Goal: Information Seeking & Learning: Learn about a topic

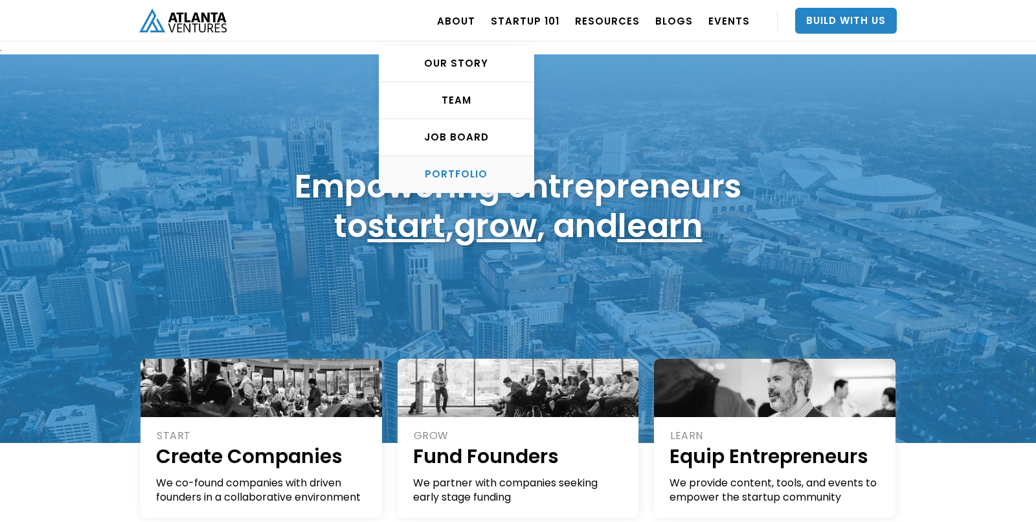
click at [475, 170] on div "PORTFOLIO" at bounding box center [456, 174] width 154 height 13
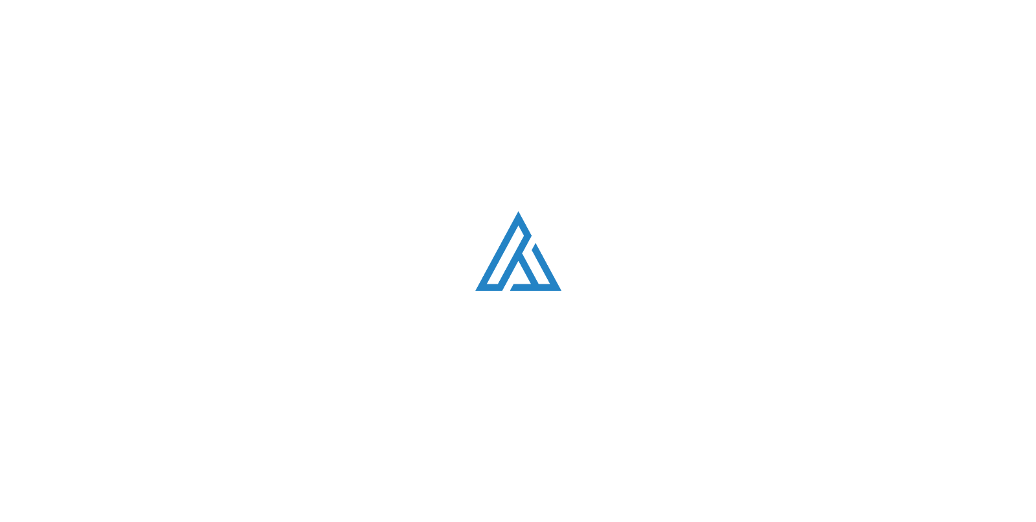
scroll to position [787, 0]
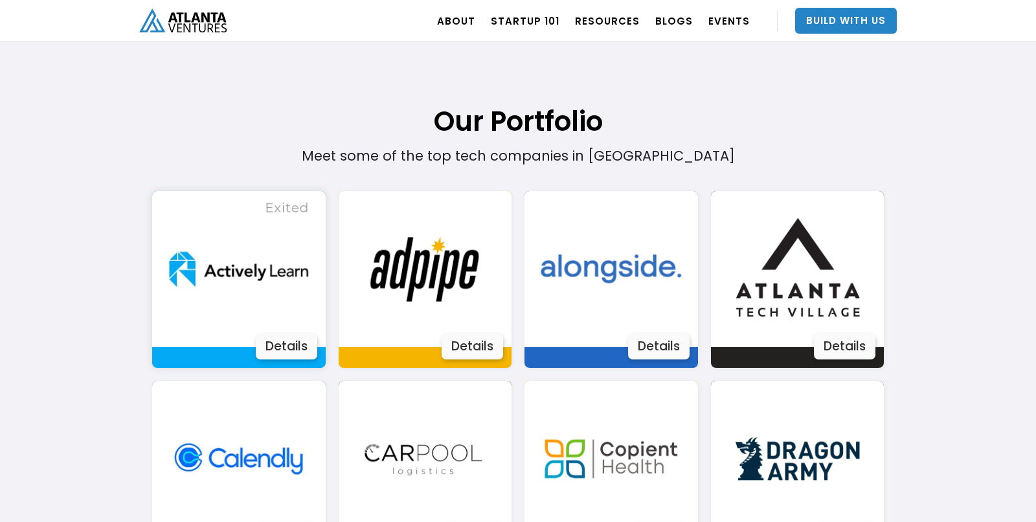
click at [293, 347] on div "Details" at bounding box center [287, 346] width 62 height 26
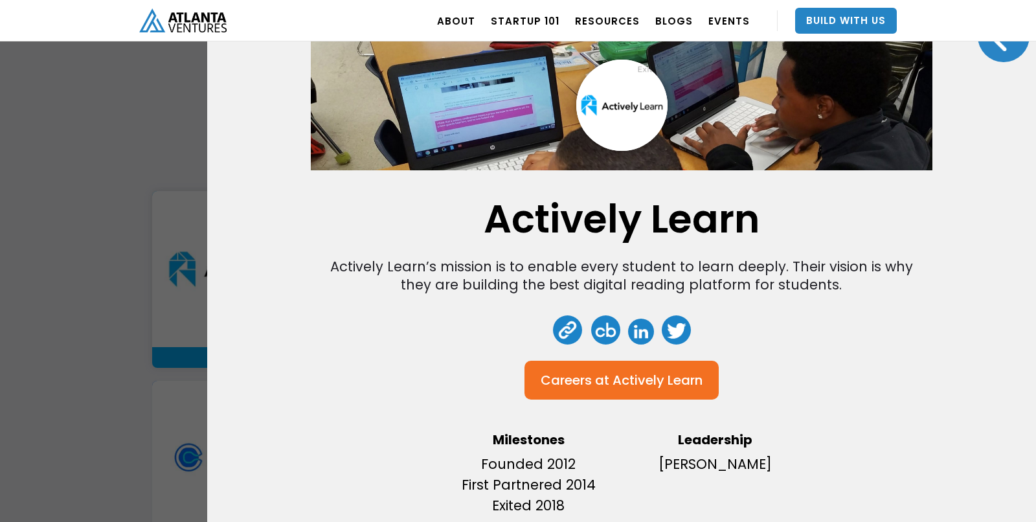
scroll to position [0, 0]
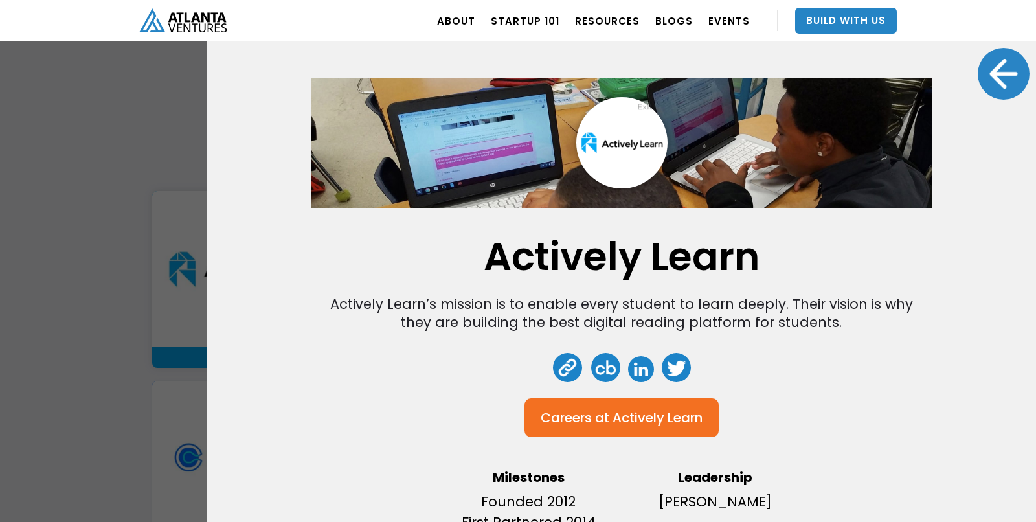
drag, startPoint x: 744, startPoint y: 374, endPoint x: 548, endPoint y: 435, distance: 205.6
click at [548, 435] on div "Actively Learn Actively Learn’s mission is to enable every student to learn dee…" at bounding box center [622, 319] width 622 height 482
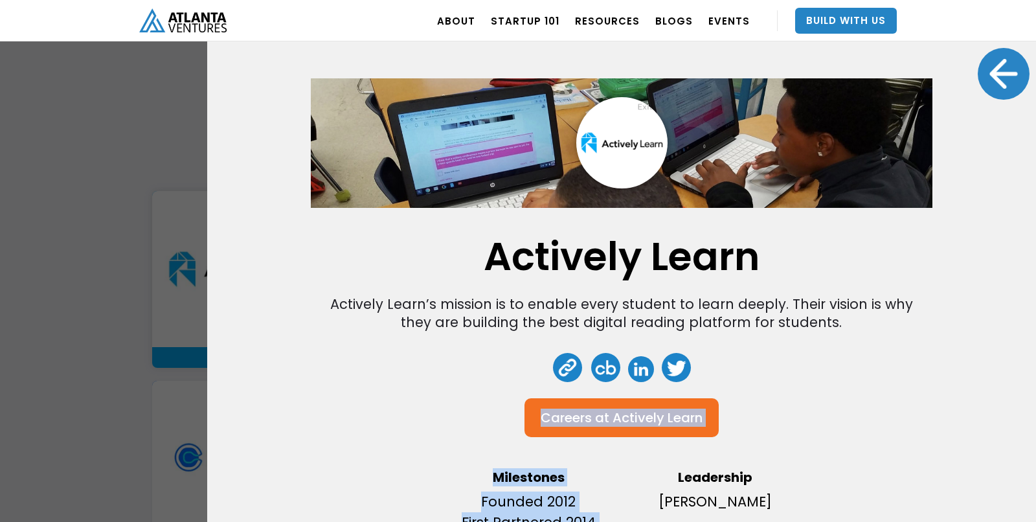
drag, startPoint x: 767, startPoint y: 435, endPoint x: 514, endPoint y: 423, distance: 252.8
click at [514, 423] on div "Actively Learn Actively Learn’s mission is to enable every student to learn dee…" at bounding box center [622, 319] width 622 height 482
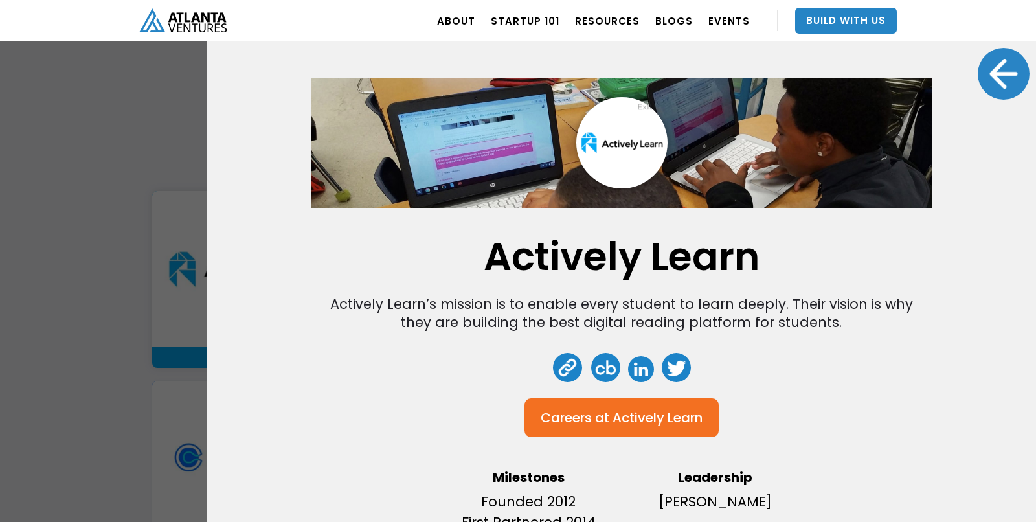
click at [480, 387] on div "Actively Learn Actively Learn’s mission is to enable every student to learn dee…" at bounding box center [622, 319] width 622 height 482
click at [121, 154] on div "Actively Learn Actively Learn’s mission is to enable every student to learn dee…" at bounding box center [518, 261] width 1036 height 522
click at [1008, 85] on div at bounding box center [1004, 74] width 52 height 52
